Goal: Information Seeking & Learning: Find specific fact

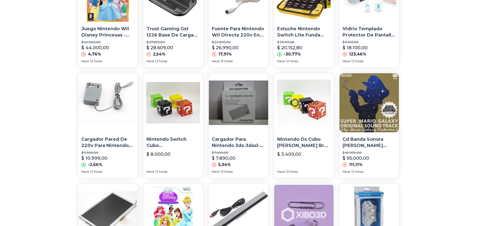
scroll to position [341, 0]
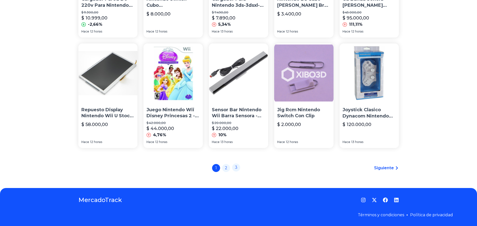
click at [237, 168] on link "3" at bounding box center [236, 168] width 8 height 8
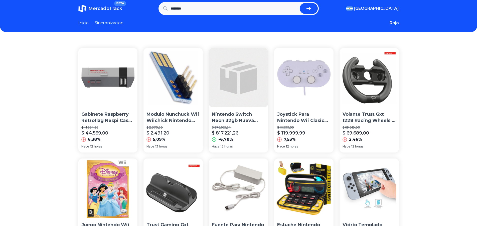
scroll to position [0, 0]
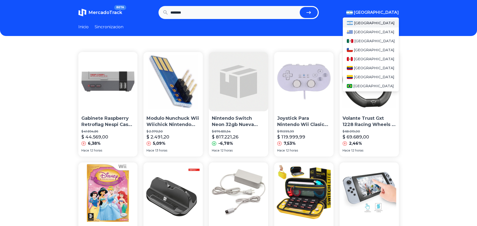
click at [392, 11] on span "[GEOGRAPHIC_DATA]" at bounding box center [376, 13] width 45 height 6
click at [366, 39] on span "[GEOGRAPHIC_DATA]" at bounding box center [374, 41] width 41 height 5
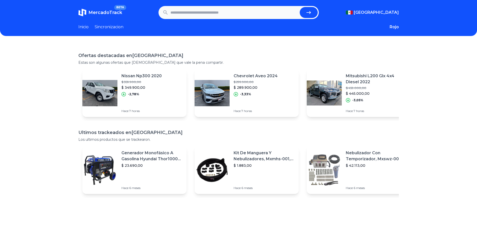
click at [218, 13] on input "text" at bounding box center [233, 12] width 127 height 11
type input "**********"
click at [300, 7] on button "submit" at bounding box center [309, 12] width 18 height 11
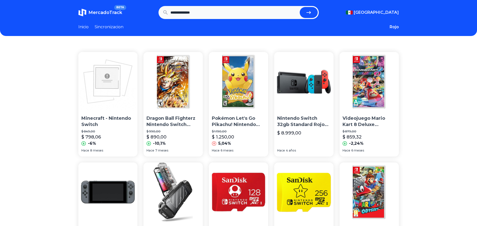
click at [114, 29] on link "Sincronizacion" at bounding box center [109, 27] width 29 height 6
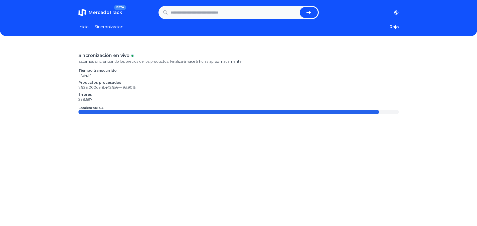
click at [114, 27] on link "Sincronizacion" at bounding box center [109, 27] width 29 height 6
